Goal: Transaction & Acquisition: Subscribe to service/newsletter

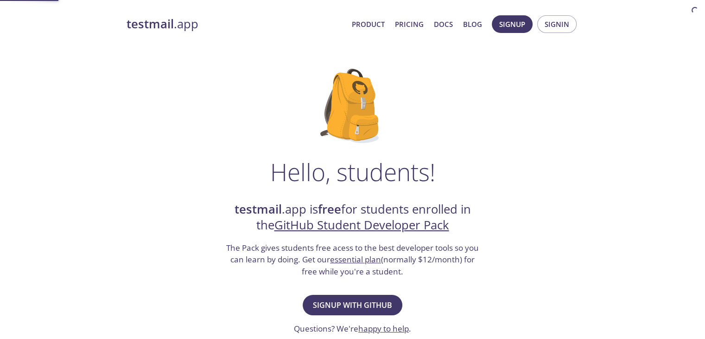
click at [317, 201] on h2 "testmail .app is free for students enrolled in the GitHub Student Developer Pack" at bounding box center [352, 217] width 255 height 32
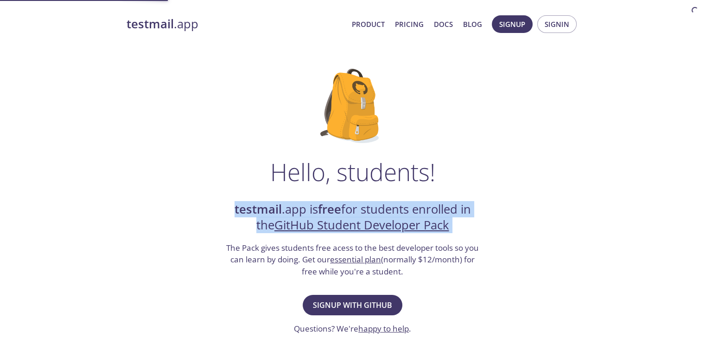
click at [317, 201] on h2 "testmail .app is free for students enrolled in the GitHub Student Developer Pack" at bounding box center [352, 217] width 255 height 32
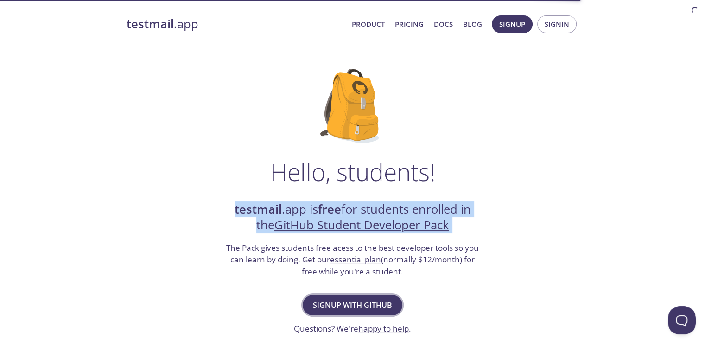
scroll to position [56, 0]
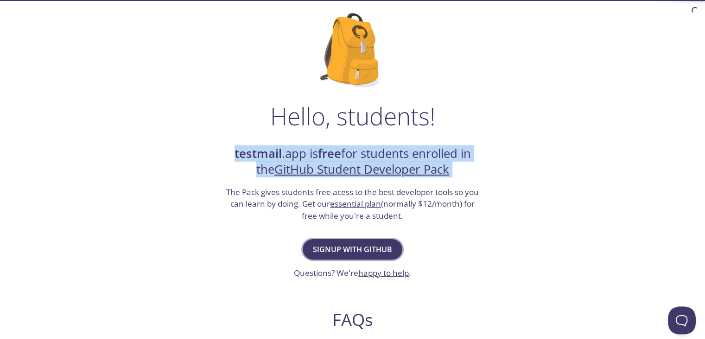
click at [366, 250] on span "Signup with GitHub" at bounding box center [352, 249] width 79 height 13
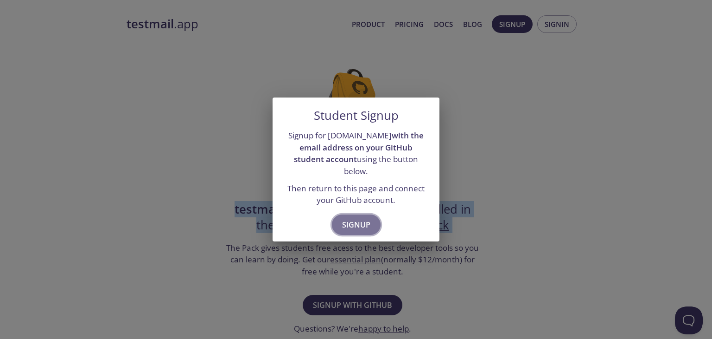
click at [356, 221] on span "Signup" at bounding box center [356, 224] width 28 height 13
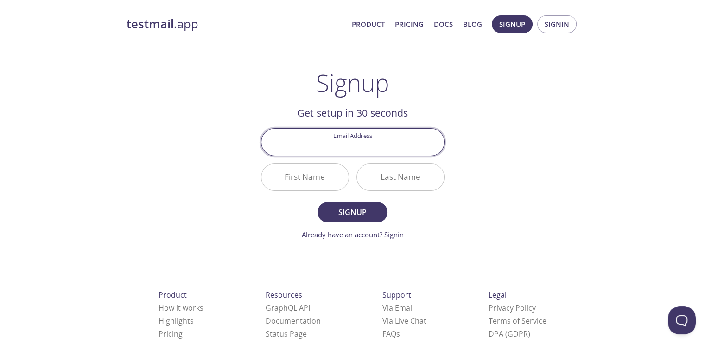
click at [347, 147] on input "Email Address" at bounding box center [353, 141] width 183 height 26
type input "[EMAIL_ADDRESS][DOMAIN_NAME]"
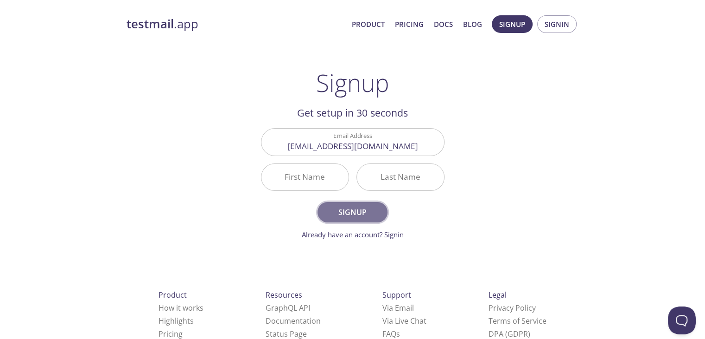
click at [368, 212] on span "Signup" at bounding box center [352, 211] width 49 height 13
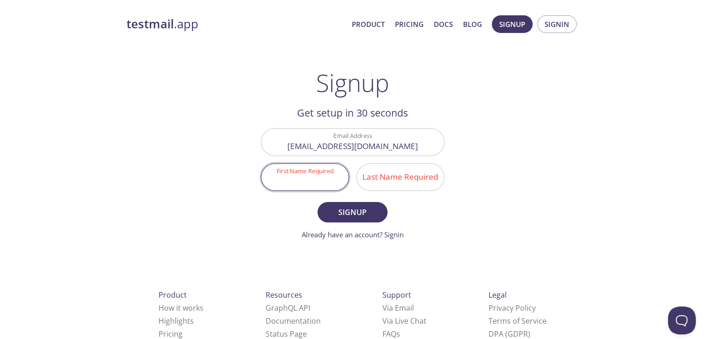
click at [308, 175] on input "First Name Required" at bounding box center [305, 177] width 87 height 26
type input "[PERSON_NAME]"
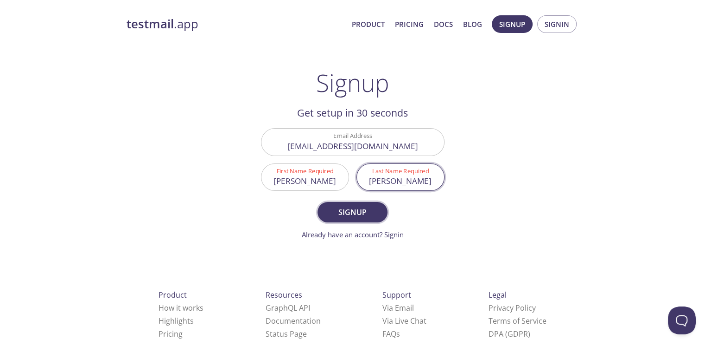
type input "[PERSON_NAME]"
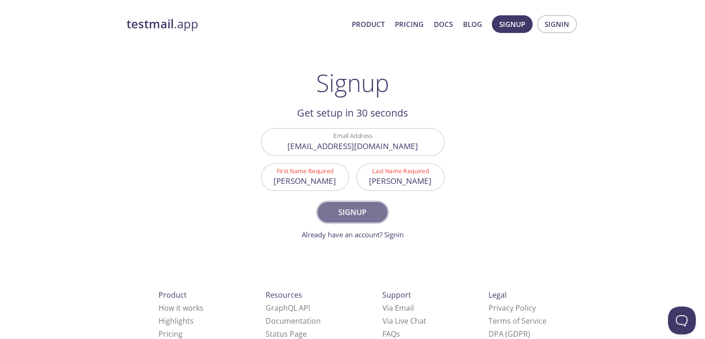
click at [350, 221] on button "Signup" at bounding box center [353, 212] width 70 height 20
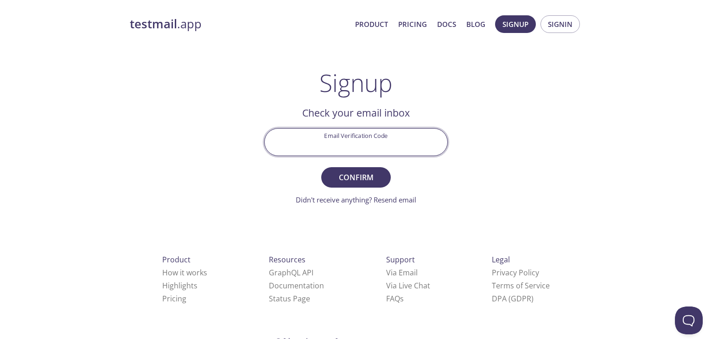
click at [332, 151] on input "Email Verification Code" at bounding box center [356, 141] width 183 height 26
type input "7VBW2MB"
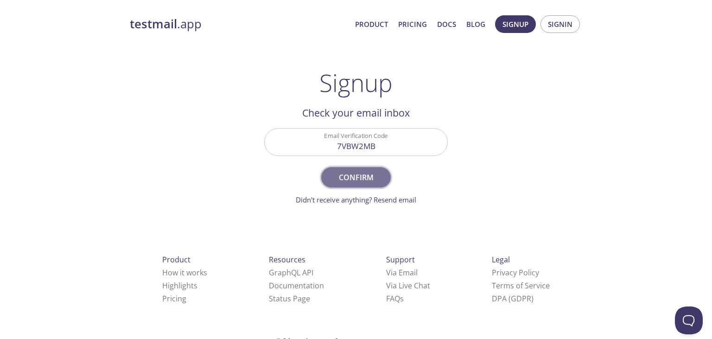
click at [364, 171] on span "Confirm" at bounding box center [356, 177] width 49 height 13
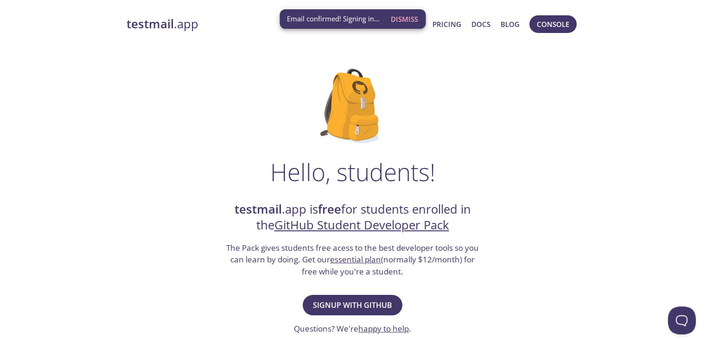
scroll to position [9, 0]
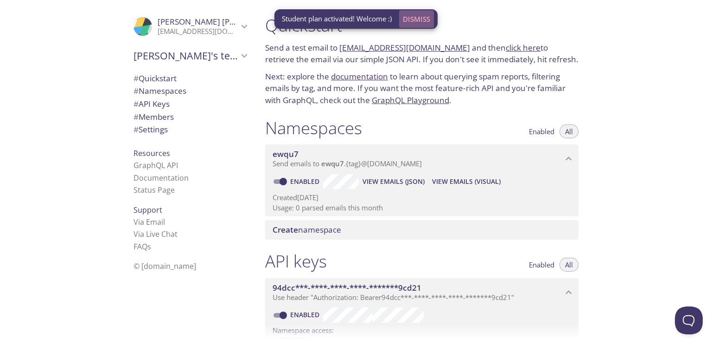
click at [428, 18] on span "Dismiss" at bounding box center [416, 19] width 27 height 12
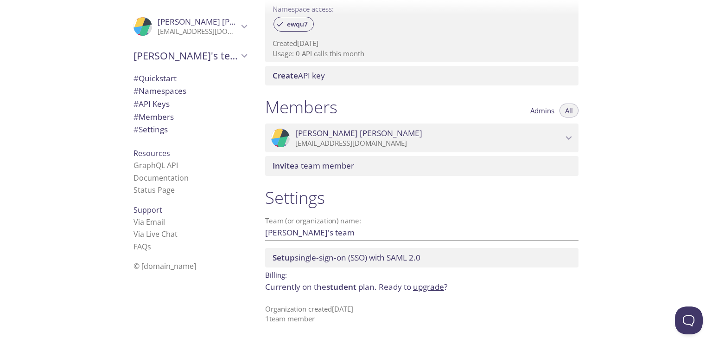
scroll to position [315, 0]
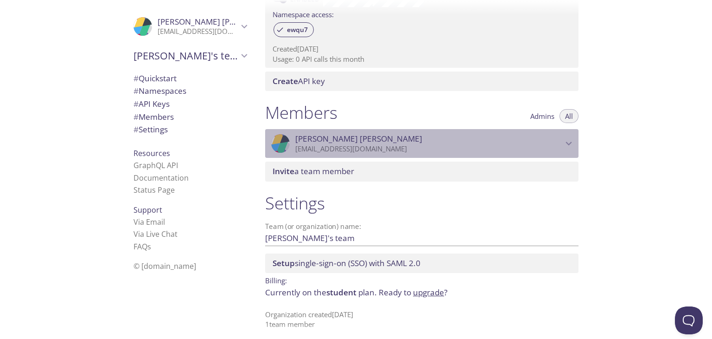
click at [571, 141] on icon "Saurab Kumar" at bounding box center [569, 143] width 12 height 12
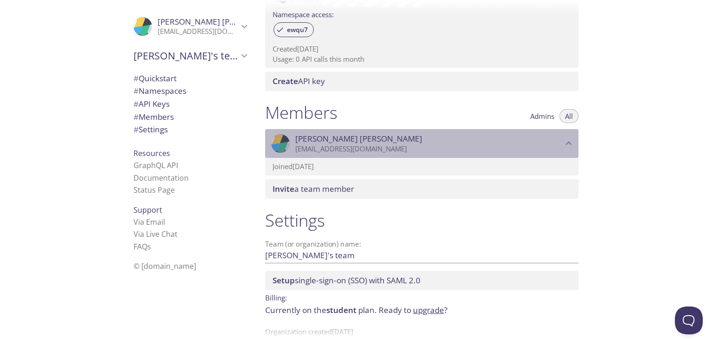
click at [571, 141] on icon "Saurab Kumar" at bounding box center [569, 143] width 12 height 12
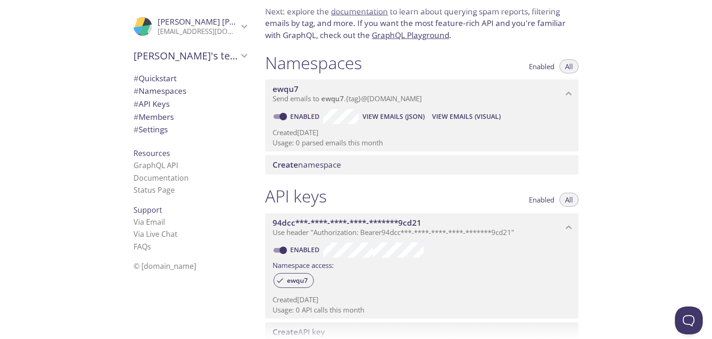
scroll to position [63, 0]
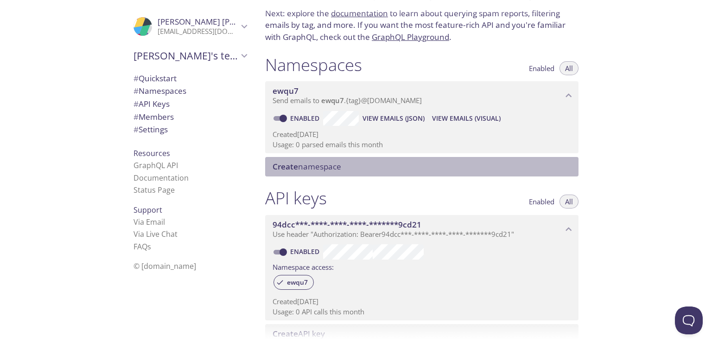
click at [294, 164] on span "Create" at bounding box center [286, 166] width 26 height 11
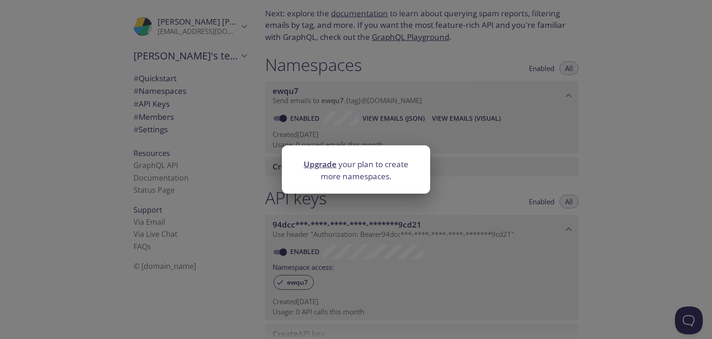
click at [453, 176] on div "Upgrade your plan to create more namespaces." at bounding box center [356, 169] width 712 height 339
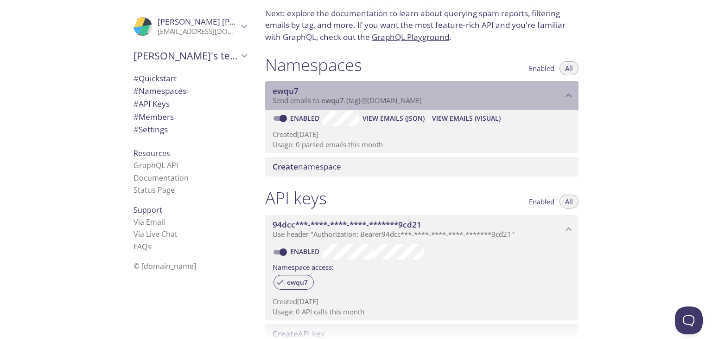
click at [456, 86] on span "ewqu7" at bounding box center [418, 91] width 290 height 10
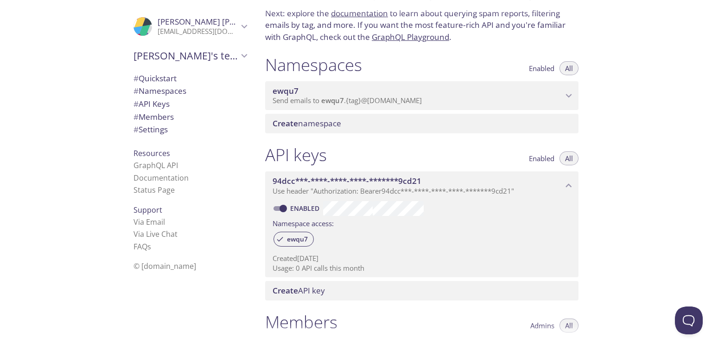
click at [456, 86] on span "ewqu7" at bounding box center [418, 91] width 290 height 10
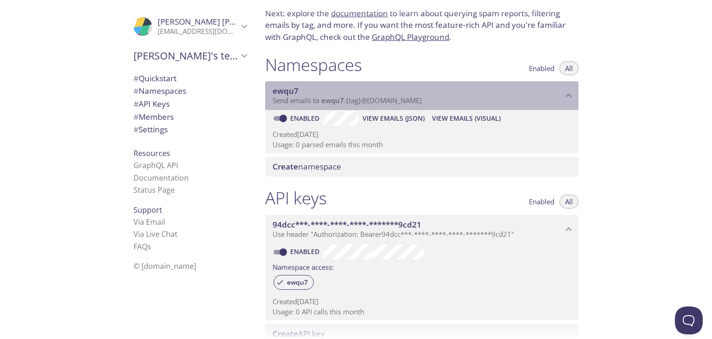
click at [282, 89] on span "ewqu7" at bounding box center [286, 90] width 26 height 11
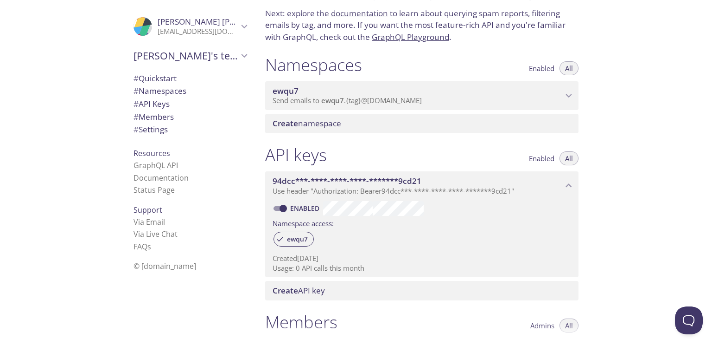
click at [299, 88] on span "ewqu7" at bounding box center [418, 91] width 290 height 10
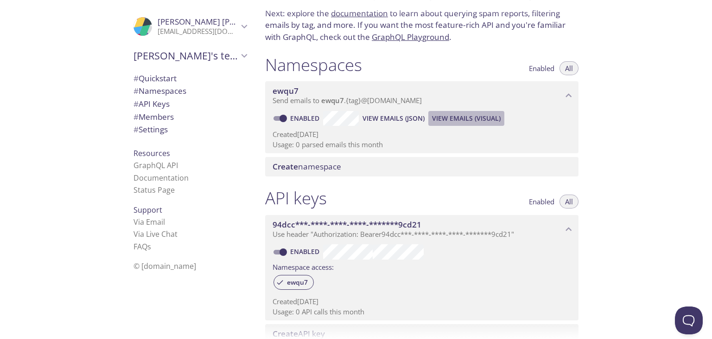
click at [485, 118] on span "View Emails (Visual)" at bounding box center [466, 118] width 69 height 11
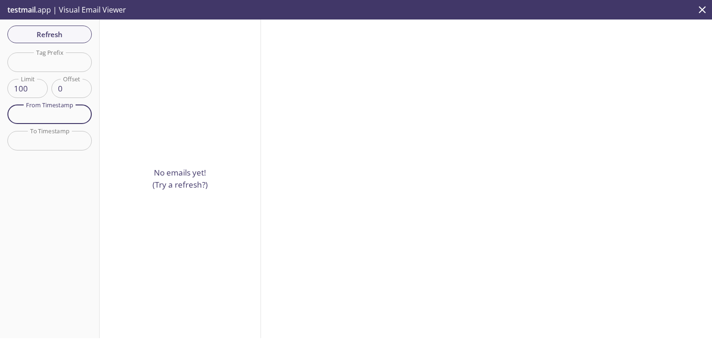
click at [58, 115] on input "text" at bounding box center [49, 114] width 84 height 19
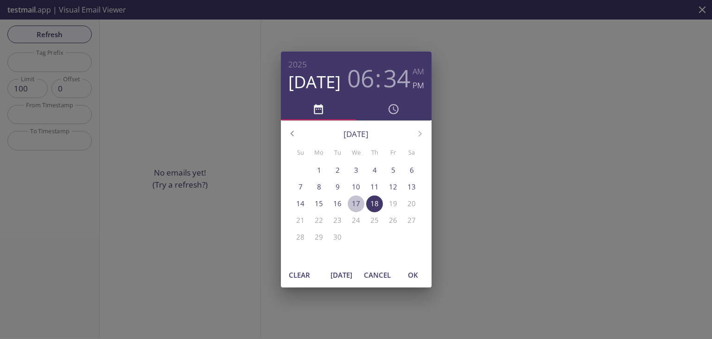
click at [361, 203] on span "17" at bounding box center [356, 203] width 17 height 10
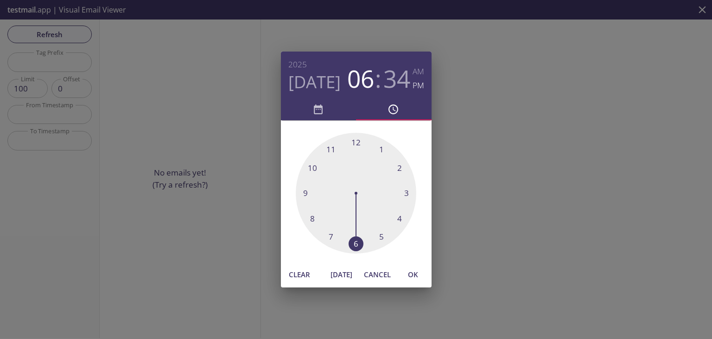
click at [370, 254] on div "1 2 3 4 5 6 7 8 9 10 11 12" at bounding box center [356, 190] width 151 height 141
click at [402, 273] on span "OK" at bounding box center [413, 274] width 22 height 12
type input "17 Sep 25 6:34 pm"
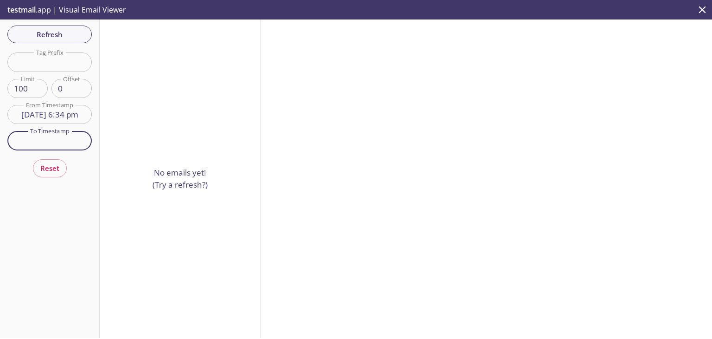
click at [43, 143] on input "text" at bounding box center [49, 140] width 84 height 19
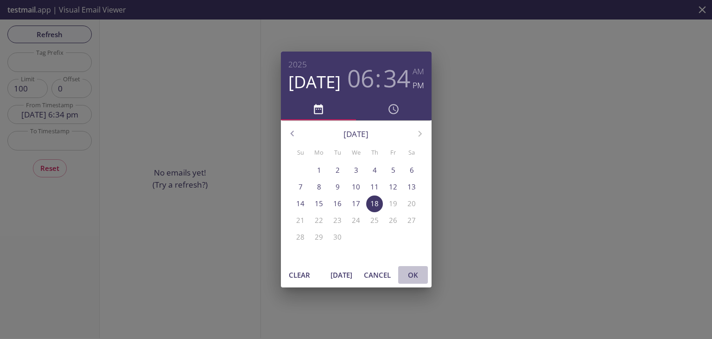
click at [419, 270] on span "OK" at bounding box center [413, 274] width 22 height 12
type input "18 Sep 25 6:34 pm"
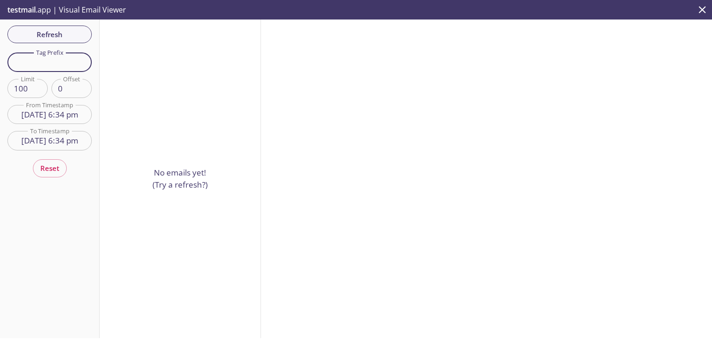
click at [63, 60] on input "text" at bounding box center [49, 61] width 84 height 19
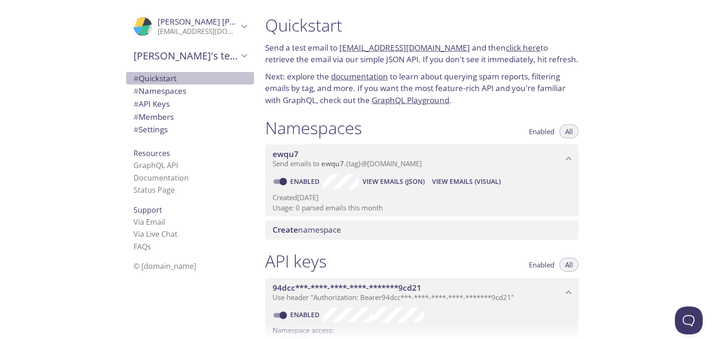
click at [177, 74] on span "# Quickstart" at bounding box center [190, 78] width 113 height 12
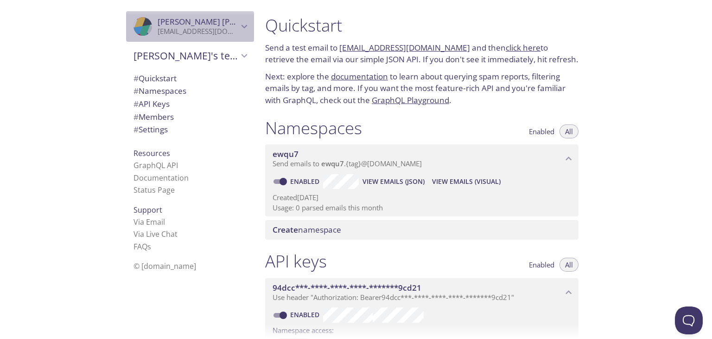
click at [214, 34] on p "[EMAIL_ADDRESS][DOMAIN_NAME]" at bounding box center [198, 31] width 81 height 9
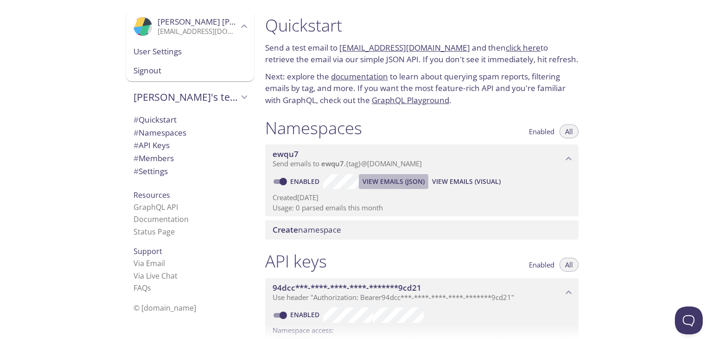
click at [401, 184] on span "View Emails (JSON)" at bounding box center [394, 181] width 62 height 11
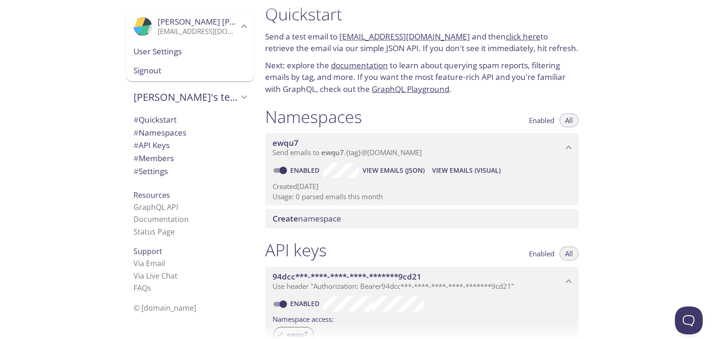
scroll to position [11, 0]
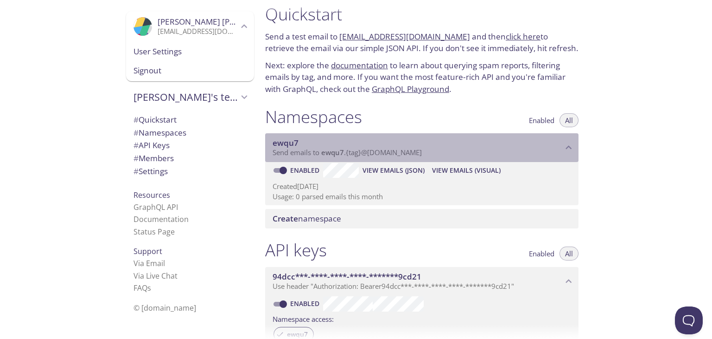
drag, startPoint x: 323, startPoint y: 152, endPoint x: 492, endPoint y: 149, distance: 169.3
click at [492, 149] on p "Send emails to ewqu7 . {tag} @inbox.testmail.app" at bounding box center [418, 152] width 290 height 9
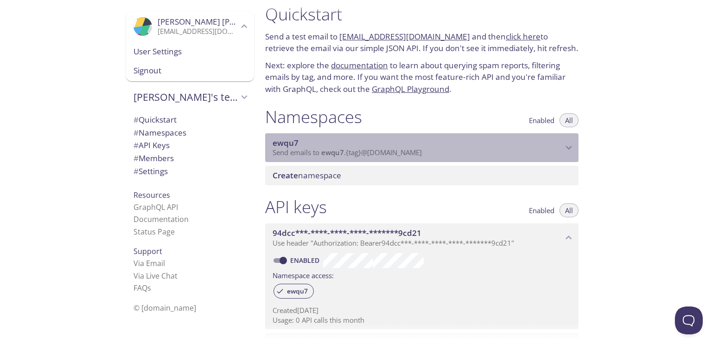
click at [392, 157] on div "ewqu7 Send emails to ewqu7 . {tag} @inbox.testmail.app" at bounding box center [421, 147] width 313 height 29
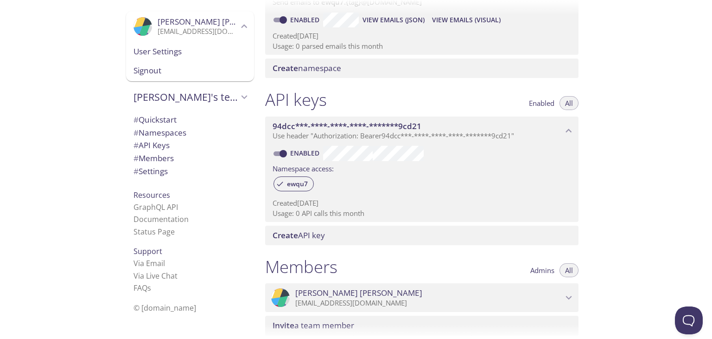
scroll to position [0, 0]
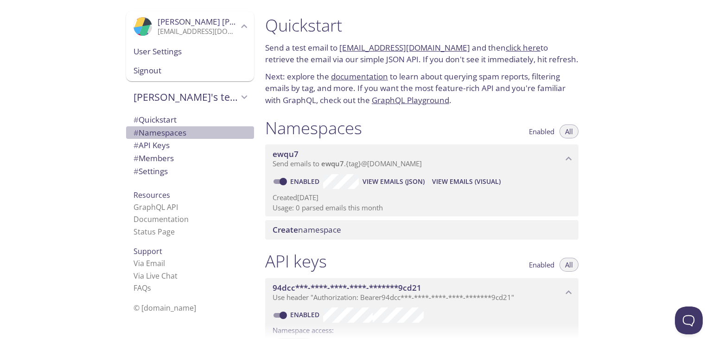
click at [169, 132] on span "# Namespaces" at bounding box center [160, 132] width 53 height 11
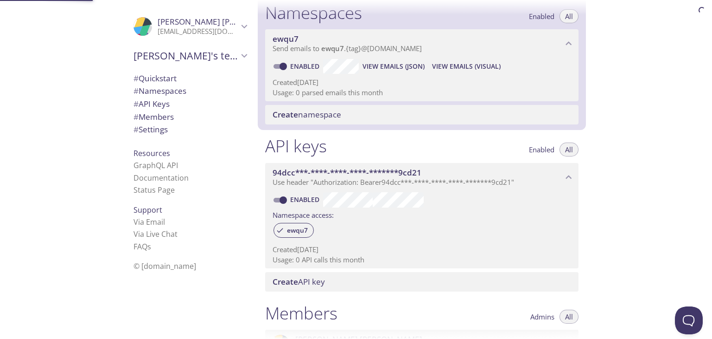
scroll to position [117, 0]
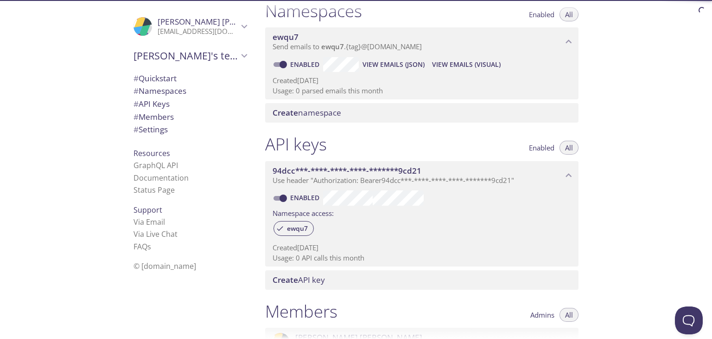
click at [176, 157] on div "Resources GraphQL API Documentation Status Page" at bounding box center [190, 171] width 128 height 57
